Goal: Check status: Check status

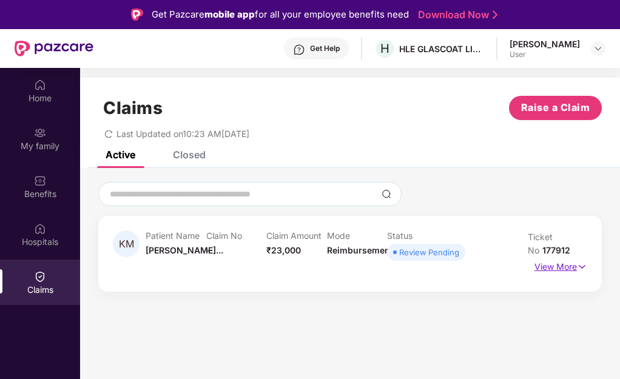
click at [545, 270] on p "View More" at bounding box center [561, 265] width 53 height 16
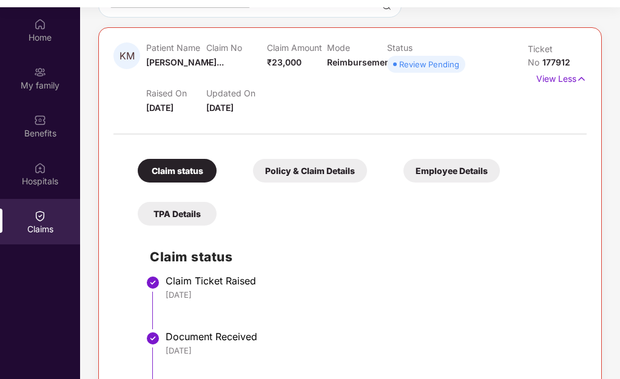
scroll to position [67, 0]
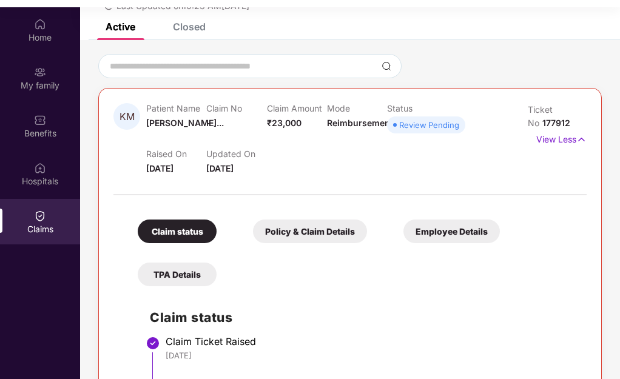
click at [307, 236] on div "Policy & Claim Details" at bounding box center [310, 232] width 114 height 24
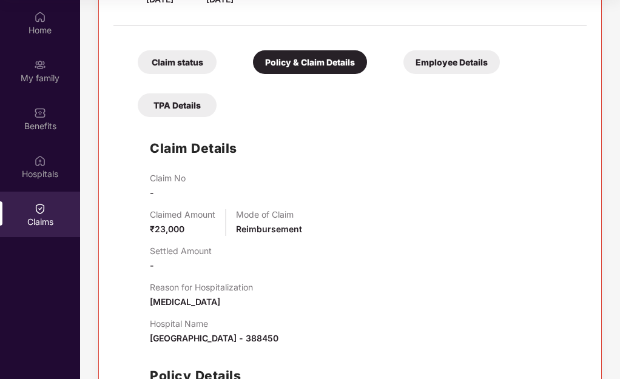
scroll to position [108, 0]
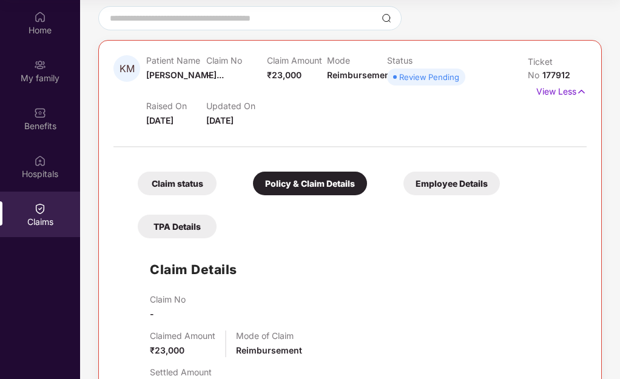
click at [184, 191] on div "Claim status" at bounding box center [177, 184] width 79 height 24
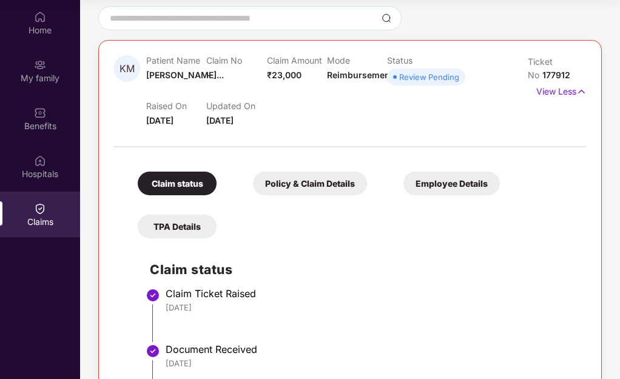
scroll to position [169, 0]
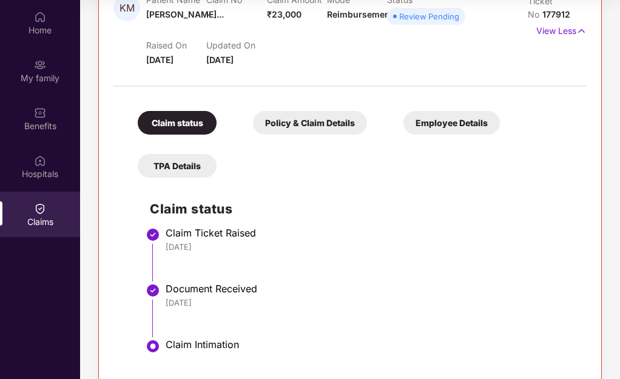
click at [183, 169] on div "TPA Details" at bounding box center [177, 166] width 79 height 24
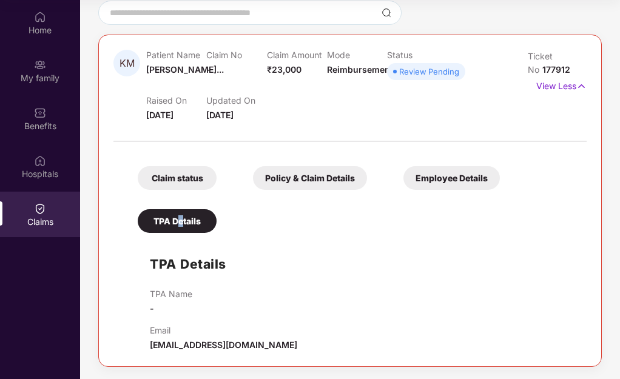
scroll to position [53, 0]
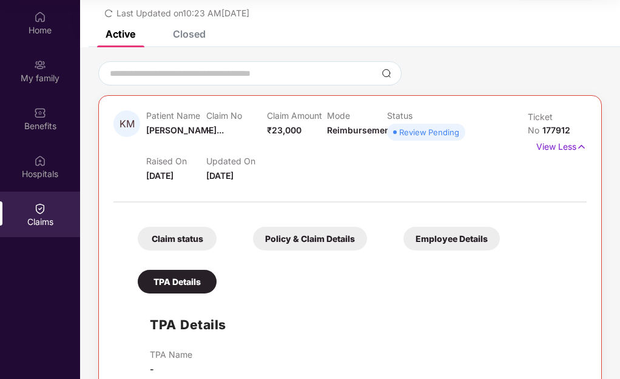
click at [429, 236] on div "Employee Details" at bounding box center [452, 239] width 97 height 24
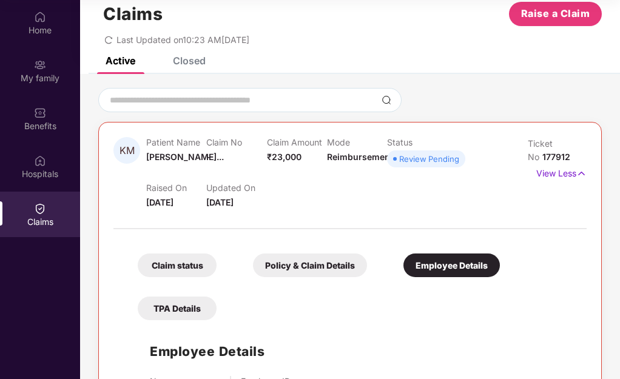
scroll to position [0, 0]
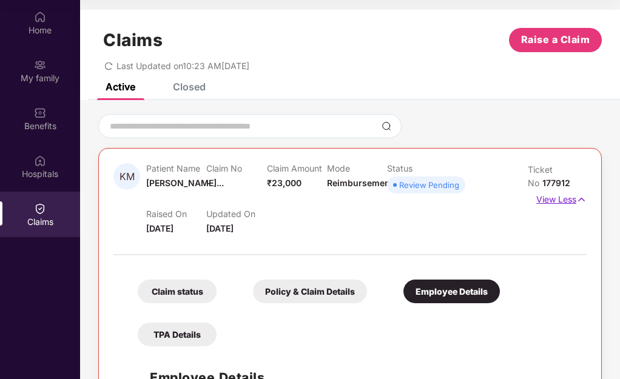
click at [545, 200] on p "View Less" at bounding box center [562, 198] width 50 height 16
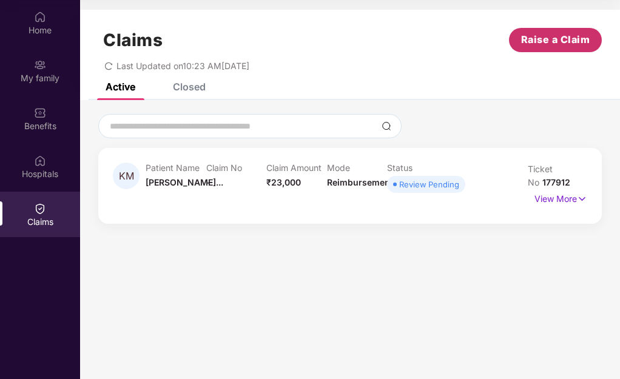
click at [530, 49] on button "Raise a Claim" at bounding box center [555, 40] width 93 height 24
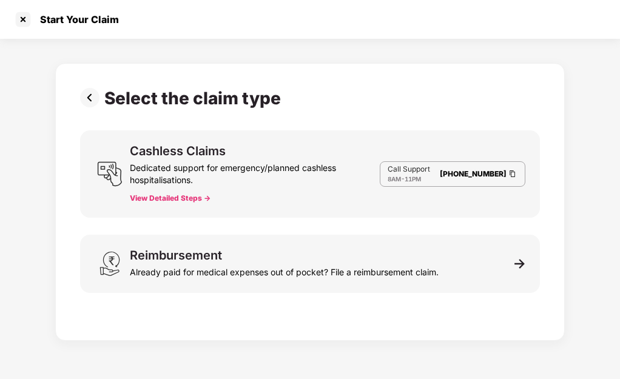
scroll to position [29, 0]
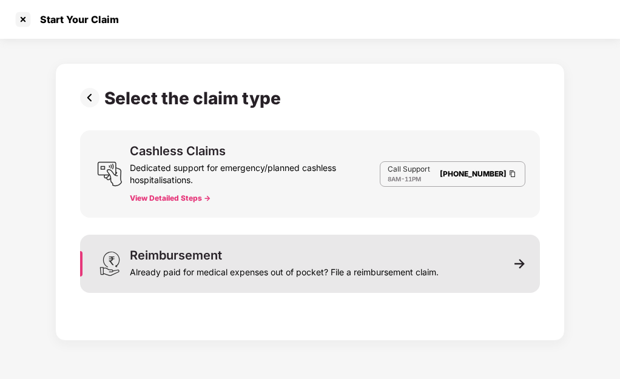
click at [525, 266] on div "Reimbursement Already paid for medical expenses out of pocket? File a reimburse…" at bounding box center [310, 264] width 460 height 58
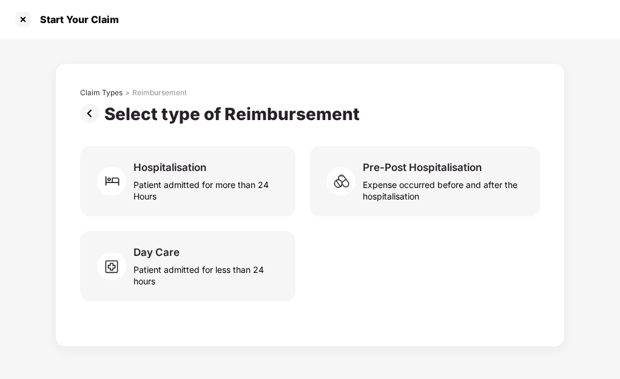
click at [92, 111] on img at bounding box center [92, 113] width 24 height 19
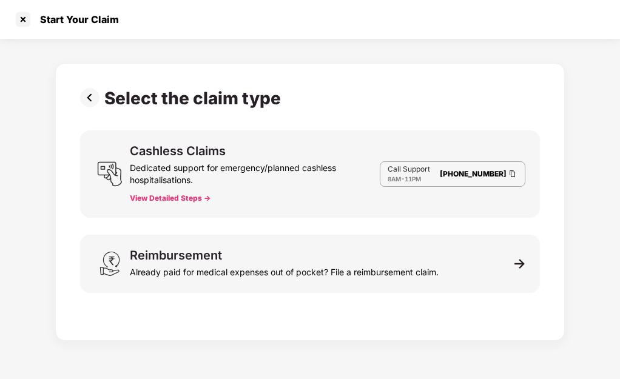
click at [144, 198] on button "View Detailed Steps ->" at bounding box center [170, 199] width 81 height 10
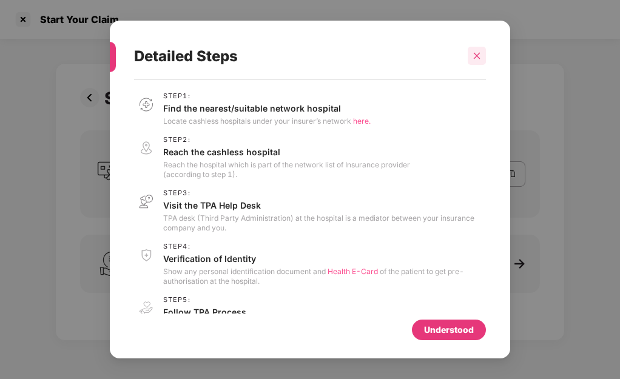
click at [480, 61] on div at bounding box center [477, 56] width 18 height 18
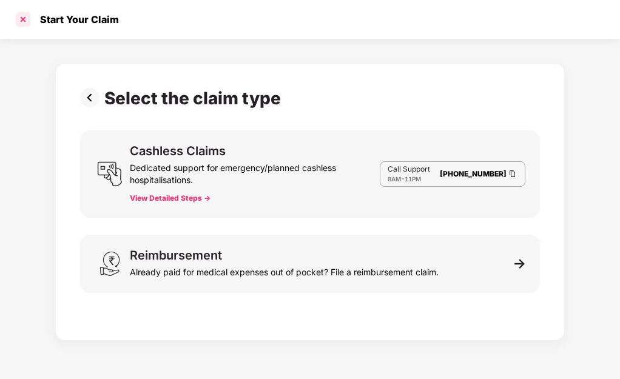
click at [27, 22] on div at bounding box center [22, 19] width 19 height 19
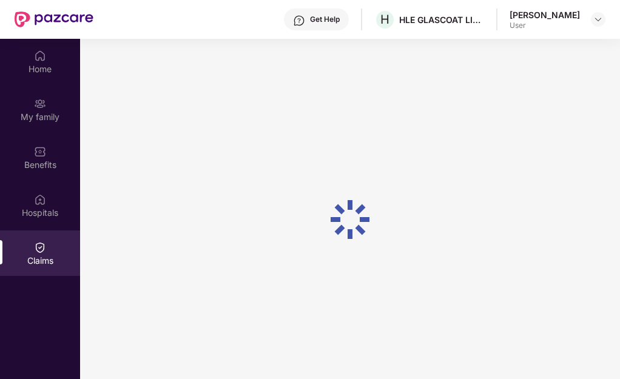
scroll to position [68, 0]
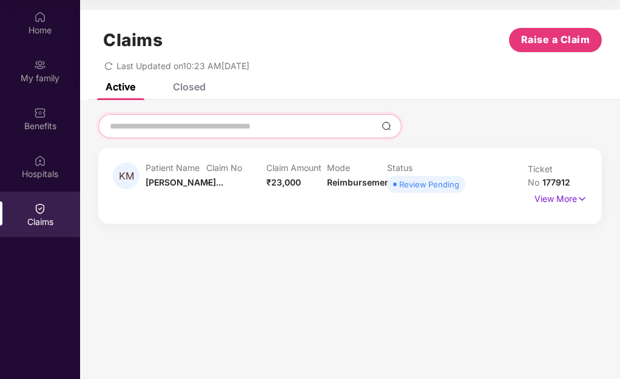
click at [175, 129] on input at bounding box center [243, 126] width 268 height 13
type input "*****"
click at [385, 127] on img at bounding box center [387, 126] width 10 height 10
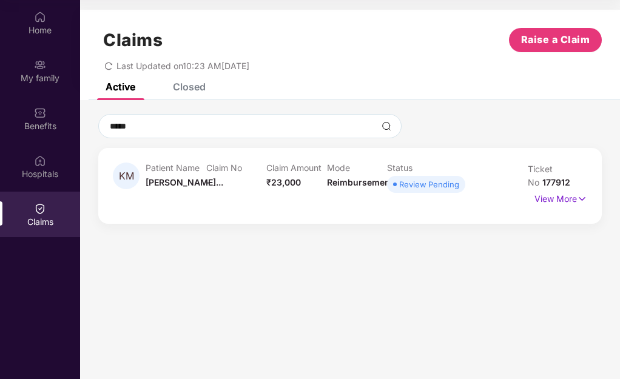
click at [202, 186] on span "[PERSON_NAME]..." at bounding box center [185, 182] width 78 height 10
click at [199, 171] on p "Patient Name" at bounding box center [176, 168] width 61 height 10
click at [416, 188] on div "Review Pending" at bounding box center [429, 184] width 60 height 12
click at [542, 202] on p "View More" at bounding box center [561, 197] width 53 height 16
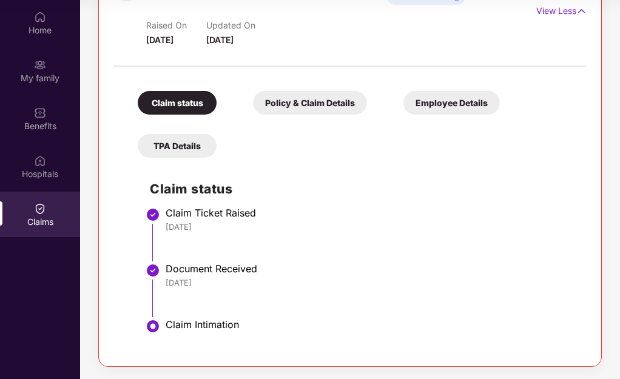
scroll to position [7, 0]
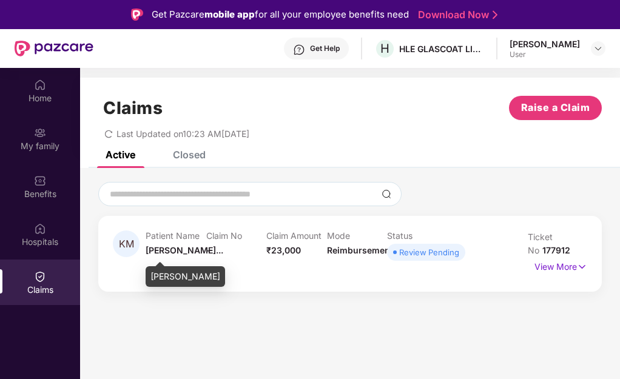
click at [180, 250] on span "[PERSON_NAME]..." at bounding box center [185, 250] width 78 height 10
click at [191, 237] on p "Patient Name" at bounding box center [176, 236] width 61 height 10
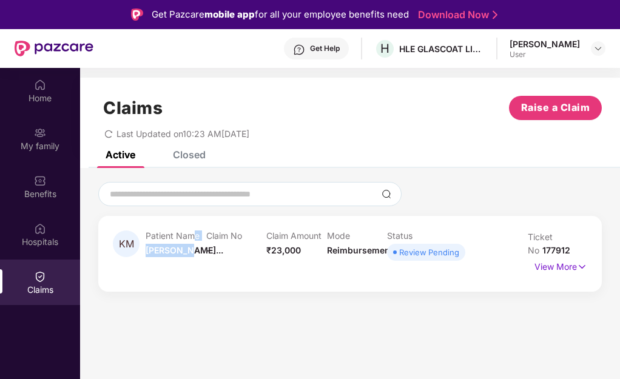
click at [189, 242] on div "Patient Name [PERSON_NAME]..." at bounding box center [176, 247] width 61 height 33
click at [527, 48] on div "[PERSON_NAME]" at bounding box center [545, 44] width 70 height 12
click at [603, 46] on img at bounding box center [599, 49] width 10 height 10
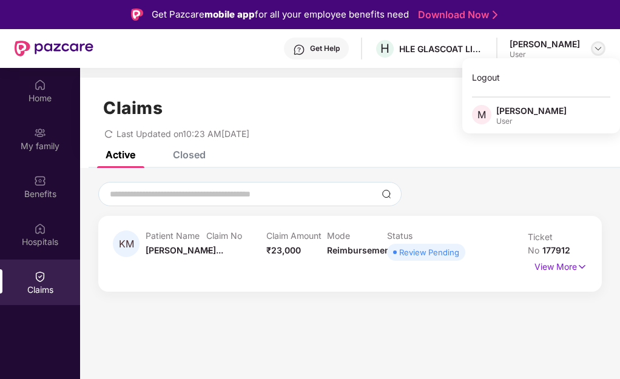
click at [600, 47] on img at bounding box center [599, 49] width 10 height 10
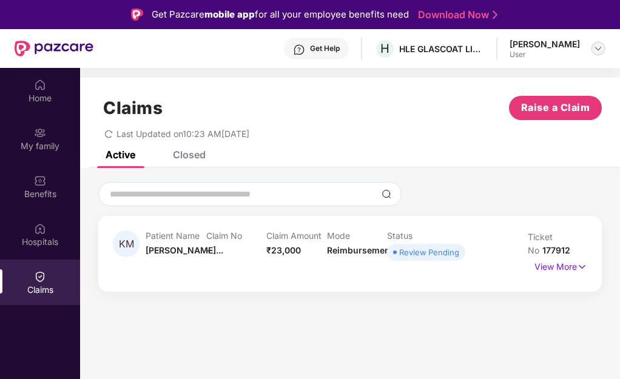
click at [593, 50] on div at bounding box center [598, 48] width 15 height 15
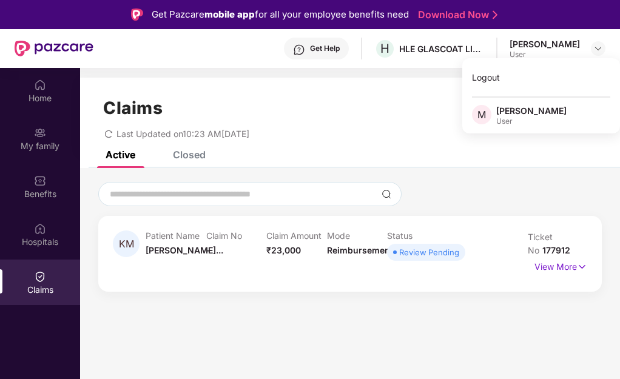
click at [522, 115] on div "[PERSON_NAME]" at bounding box center [532, 111] width 70 height 12
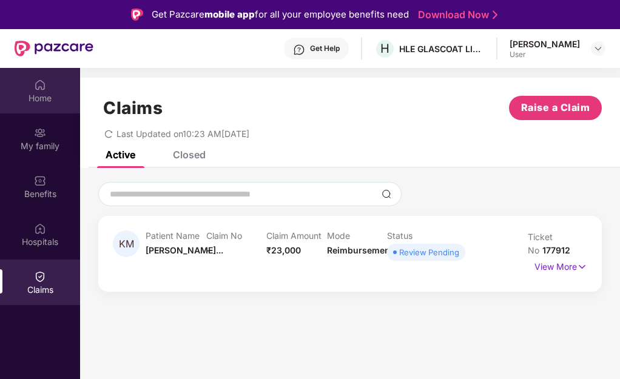
click at [45, 105] on div "Home" at bounding box center [40, 91] width 80 height 46
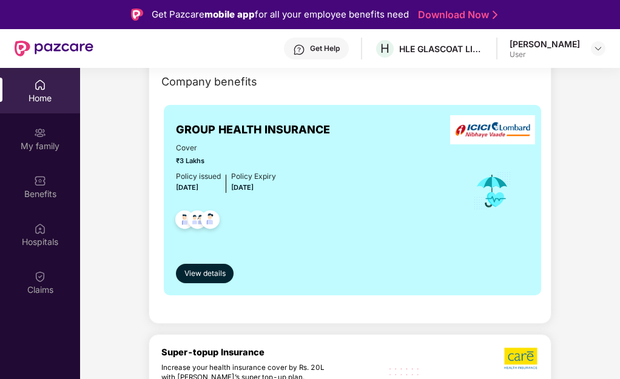
scroll to position [61, 0]
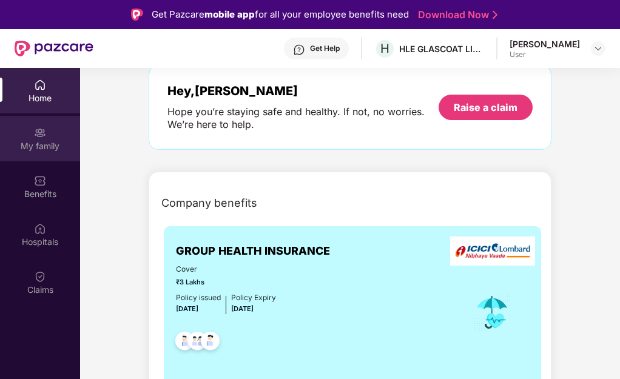
click at [39, 145] on div "My family" at bounding box center [40, 146] width 80 height 12
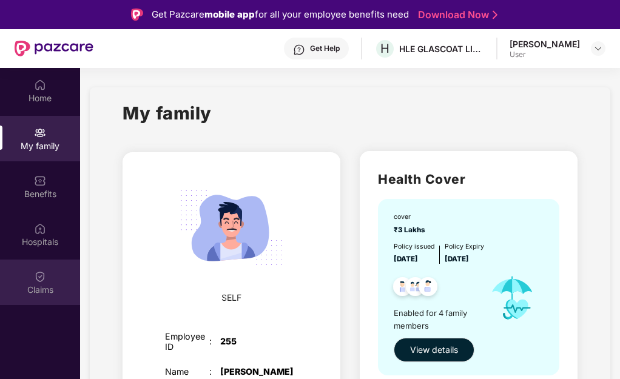
click at [41, 271] on img at bounding box center [40, 277] width 12 height 12
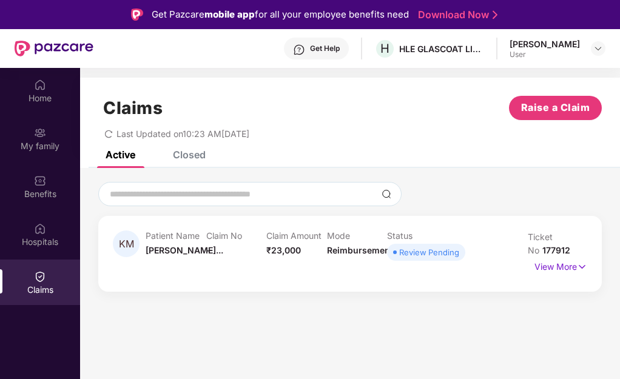
click at [161, 253] on span "[PERSON_NAME]..." at bounding box center [185, 250] width 78 height 10
click at [186, 160] on div "Closed" at bounding box center [189, 155] width 33 height 12
